Goal: Information Seeking & Learning: Check status

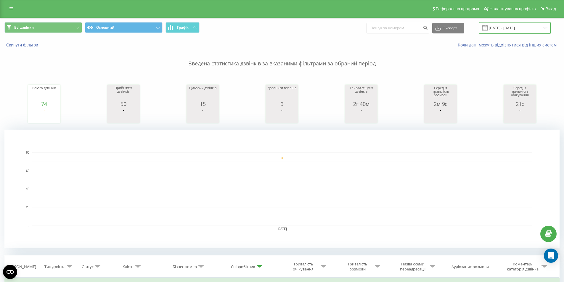
click at [500, 29] on input "04.08.2025 - 04.08.2025" at bounding box center [515, 28] width 72 height 12
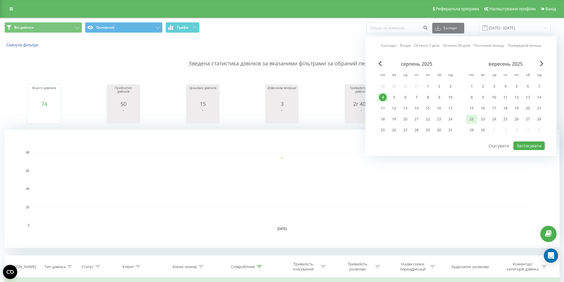
click at [471, 120] on div "22" at bounding box center [472, 119] width 8 height 8
click at [529, 149] on button "Застосувати" at bounding box center [528, 145] width 31 height 9
type input "[DATE] - [DATE]"
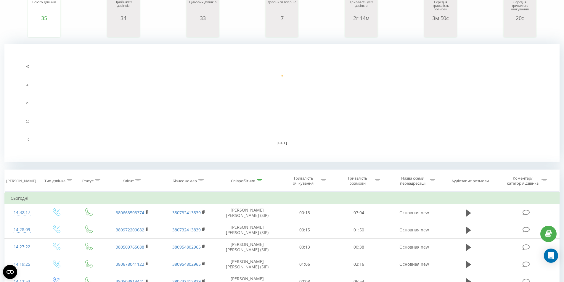
scroll to position [89, 0]
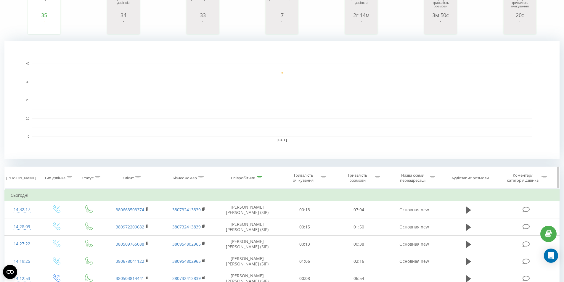
click at [255, 177] on div "Співробітник" at bounding box center [246, 178] width 31 height 5
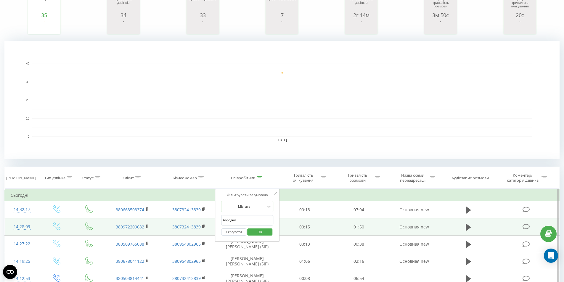
drag, startPoint x: 239, startPoint y: 223, endPoint x: 184, endPoint y: 218, distance: 55.3
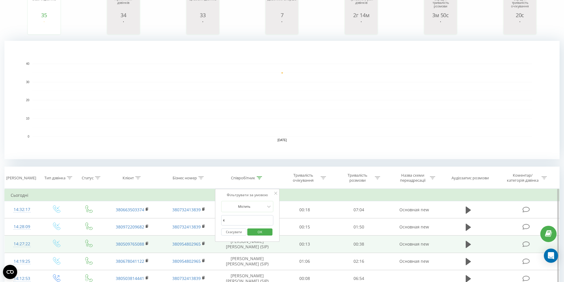
type input "[PERSON_NAME]"
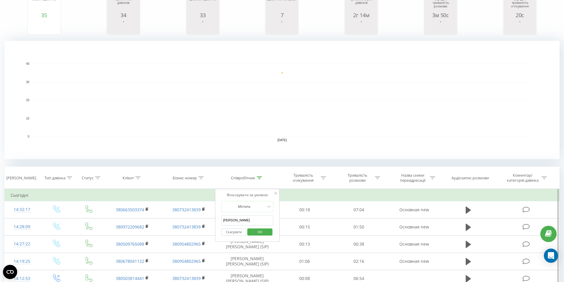
click at [260, 234] on span "OK" at bounding box center [260, 231] width 17 height 9
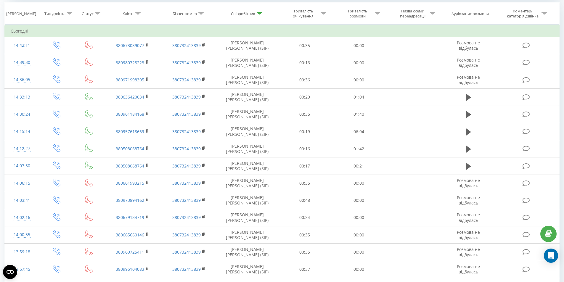
scroll to position [266, 0]
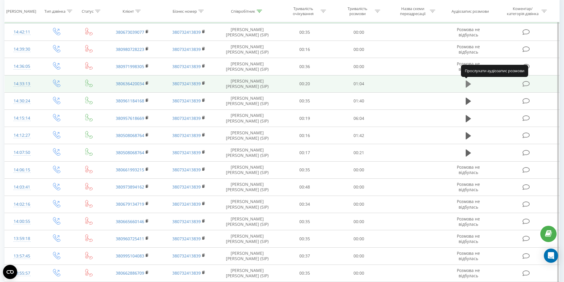
click at [466, 84] on icon at bounding box center [468, 84] width 5 height 7
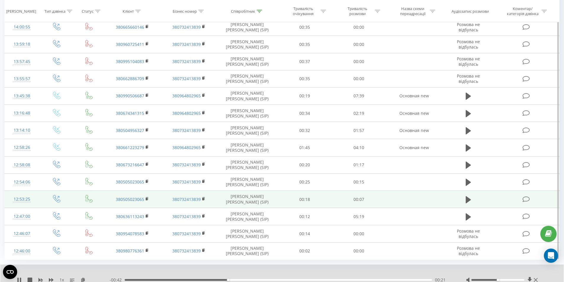
scroll to position [484, 0]
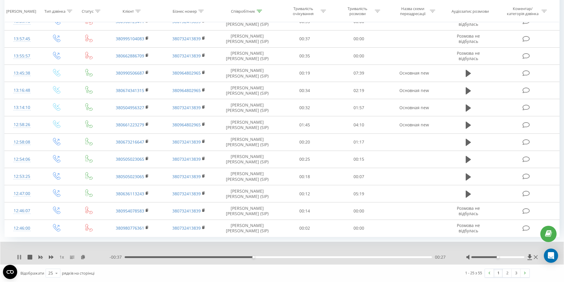
click at [17, 257] on icon at bounding box center [19, 257] width 5 height 5
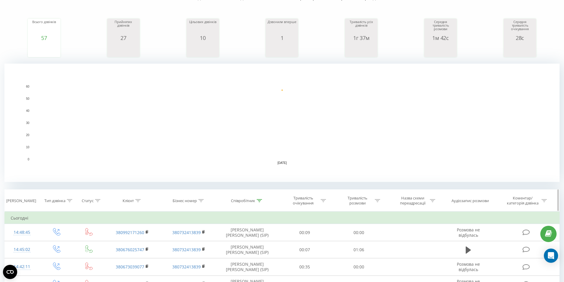
scroll to position [148, 0]
